Goal: Learn about a topic

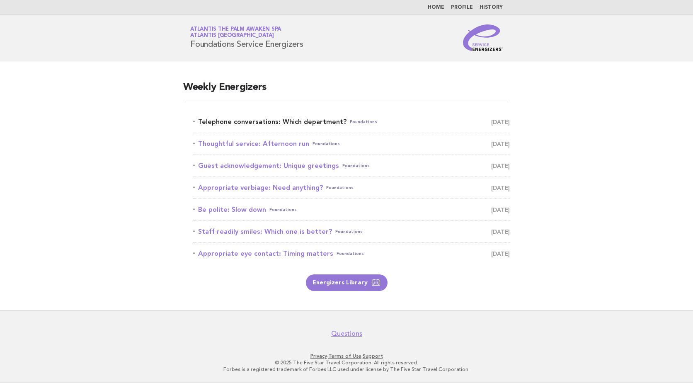
click at [274, 117] on link "Telephone conversations: Which department? Foundations October 13" at bounding box center [351, 122] width 317 height 12
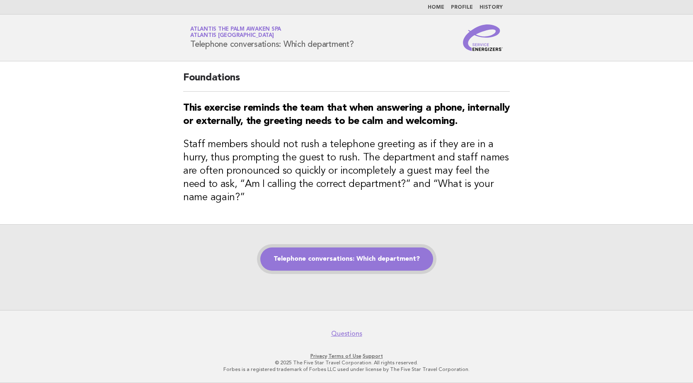
click at [376, 251] on link "Telephone conversations: Which department?" at bounding box center [346, 259] width 173 height 23
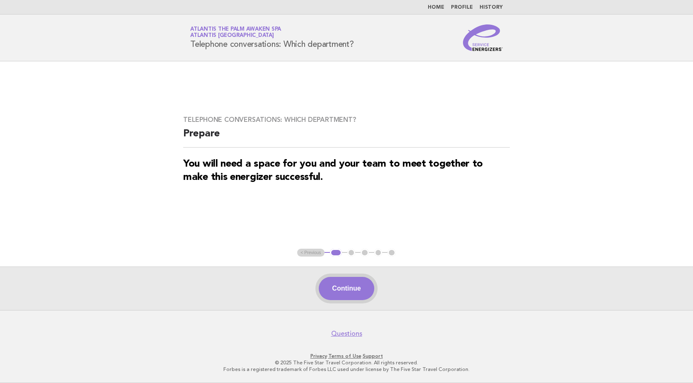
click at [355, 284] on button "Continue" at bounding box center [346, 288] width 55 height 23
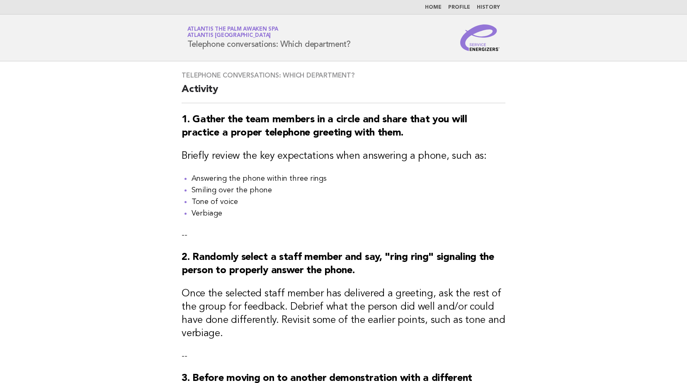
scroll to position [332, 0]
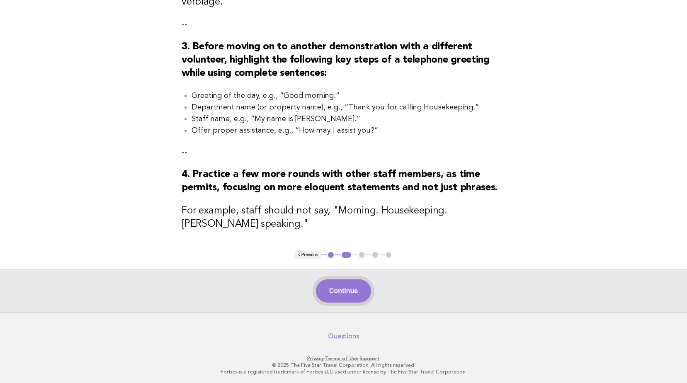
click at [342, 303] on button "Continue" at bounding box center [343, 290] width 55 height 23
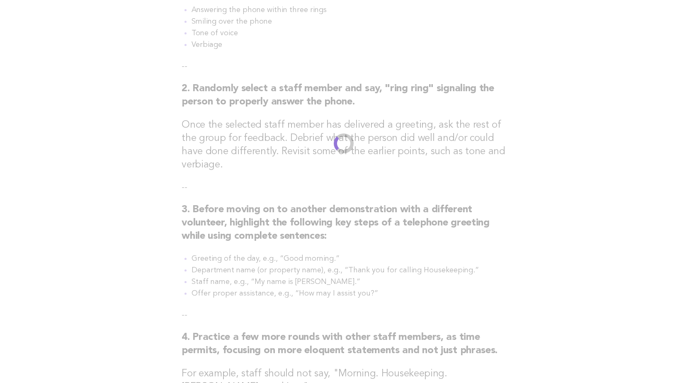
scroll to position [0, 0]
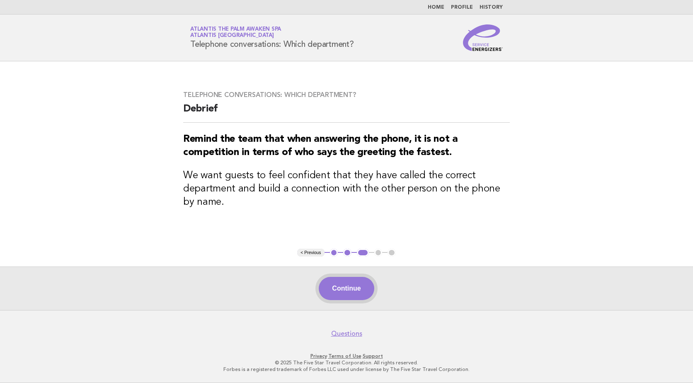
click at [347, 300] on button "Continue" at bounding box center [346, 288] width 55 height 23
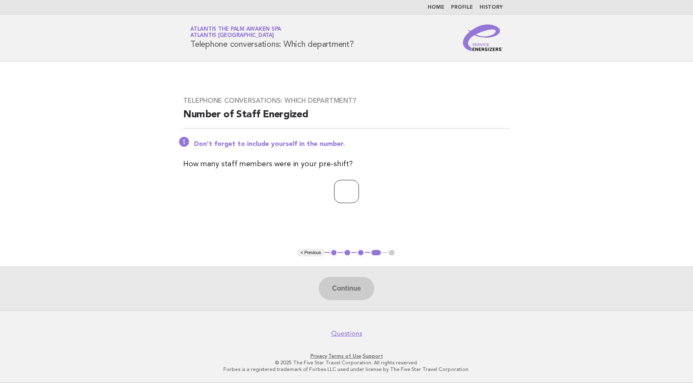
click at [337, 202] on input "number" at bounding box center [346, 191] width 25 height 23
type input "**"
click at [352, 287] on button "Continue" at bounding box center [346, 288] width 55 height 23
